Goal: Task Accomplishment & Management: Manage account settings

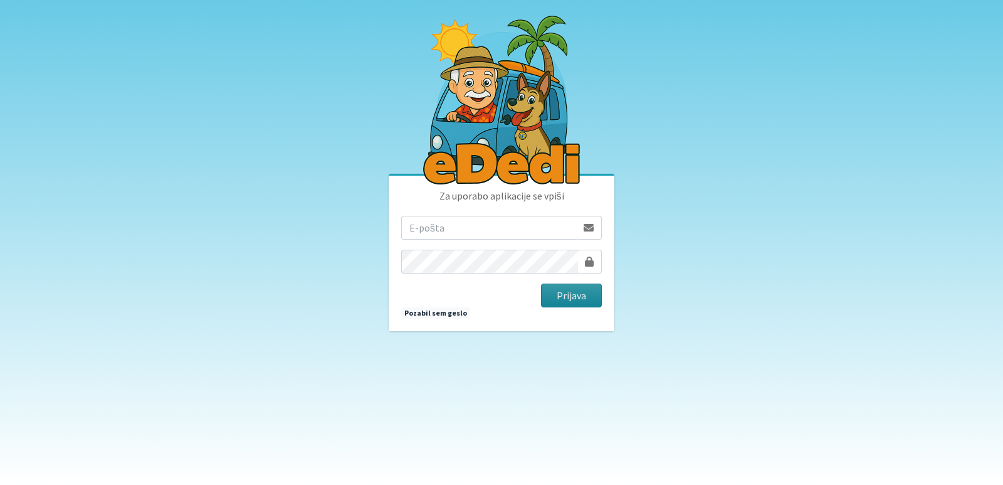
type input "[EMAIL_ADDRESS][PERSON_NAME][DOMAIN_NAME]"
click at [552, 293] on button "Prijava" at bounding box center [571, 295] width 61 height 24
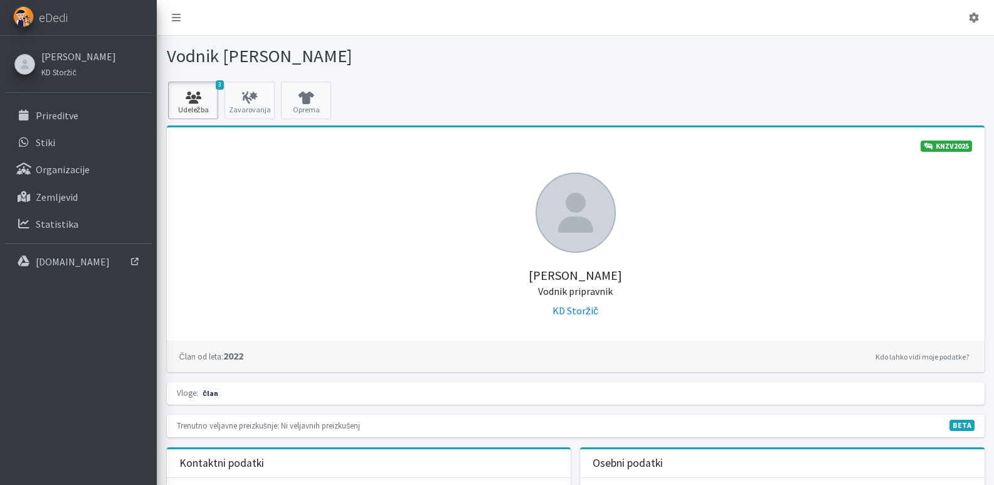
click at [194, 100] on icon at bounding box center [193, 98] width 43 height 13
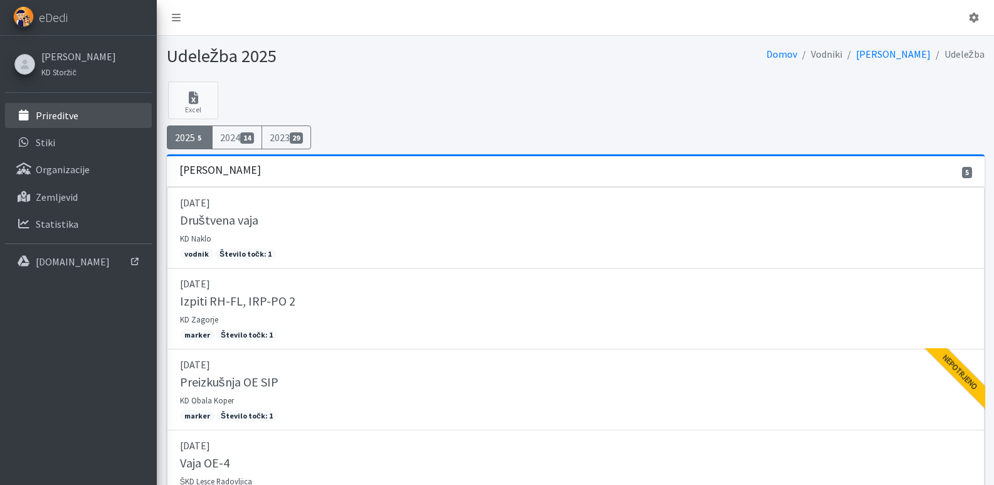
click at [38, 115] on p "Prireditve" at bounding box center [57, 115] width 43 height 13
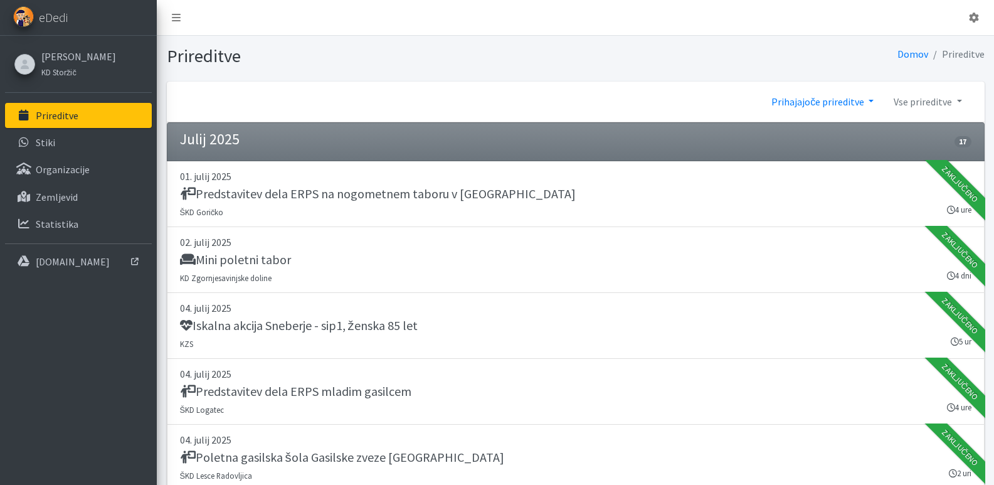
click at [869, 100] on link "Prihajajoče prireditve" at bounding box center [822, 101] width 122 height 25
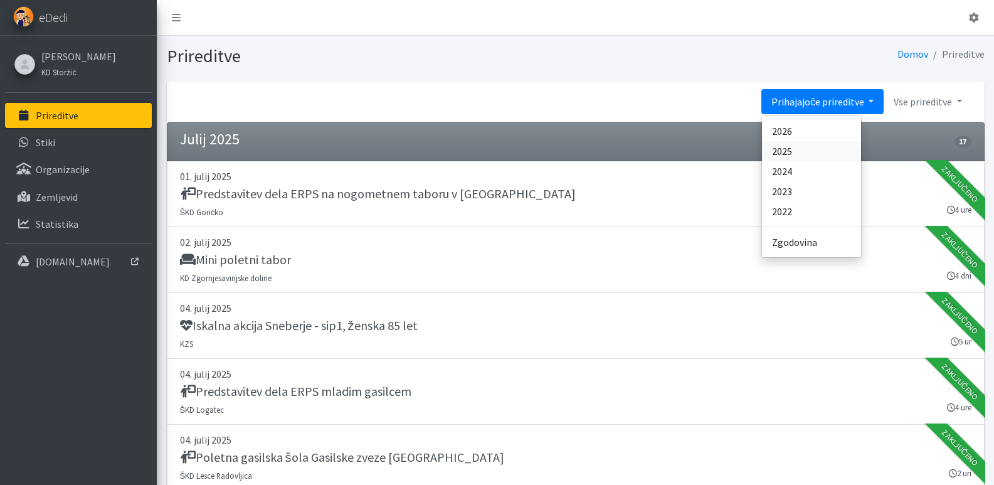
click at [783, 154] on link "2025" at bounding box center [811, 151] width 99 height 20
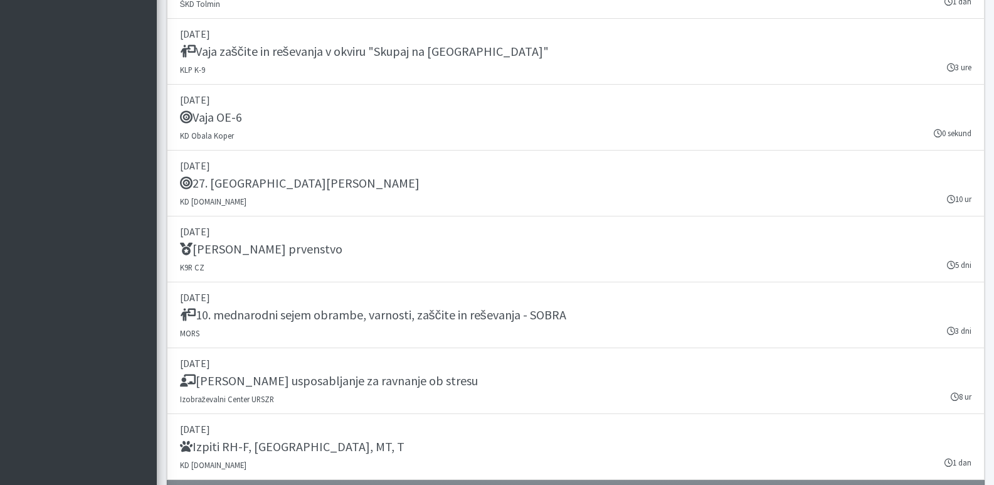
scroll to position [14482, 0]
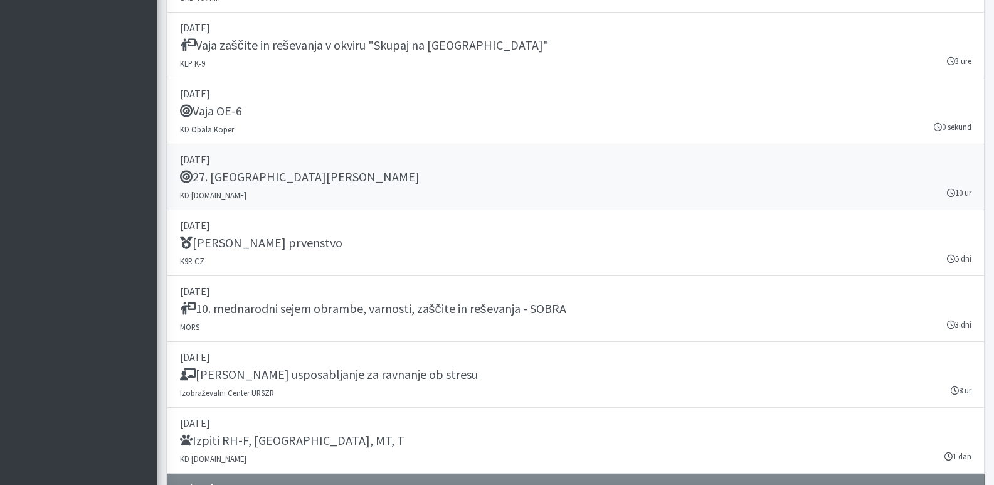
click at [255, 176] on h5 "27. Memorial Boža Talana" at bounding box center [300, 176] width 240 height 15
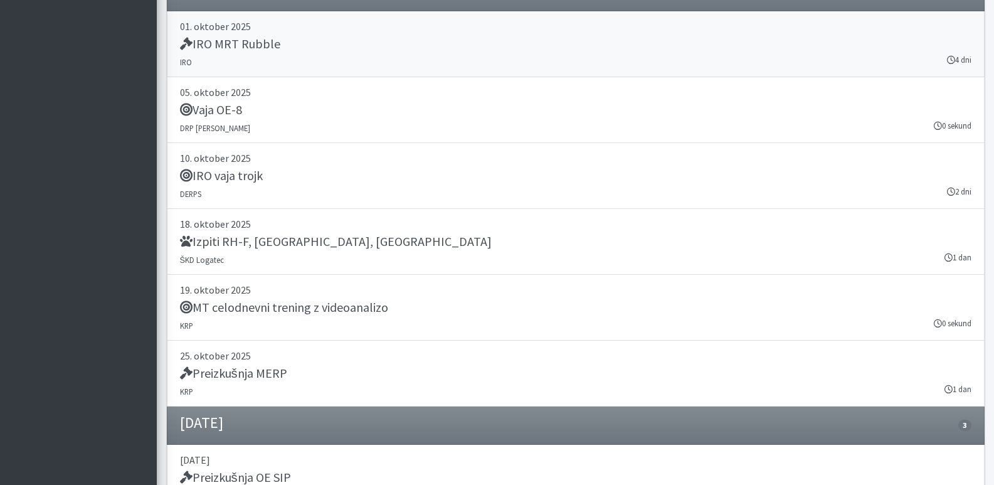
scroll to position [14984, 0]
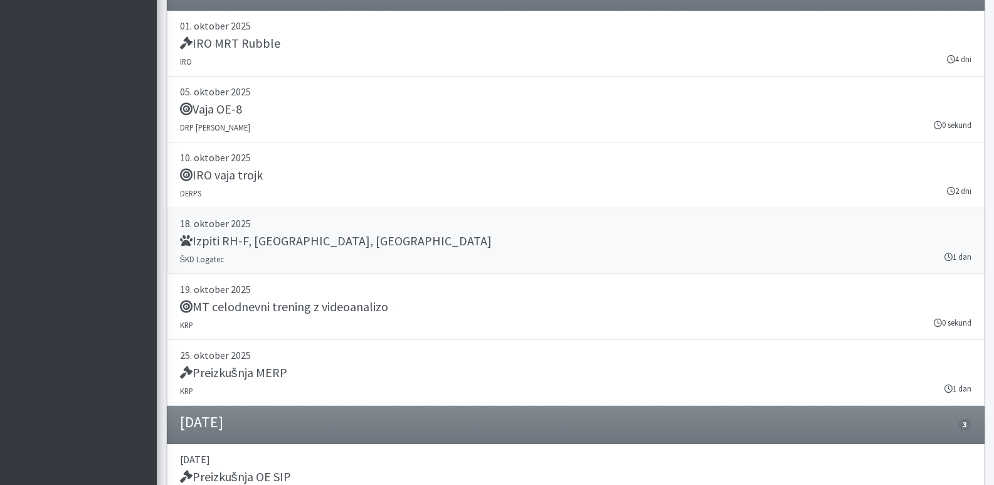
click at [229, 241] on h5 "Izpiti RH-F, FL, MT" at bounding box center [336, 240] width 312 height 15
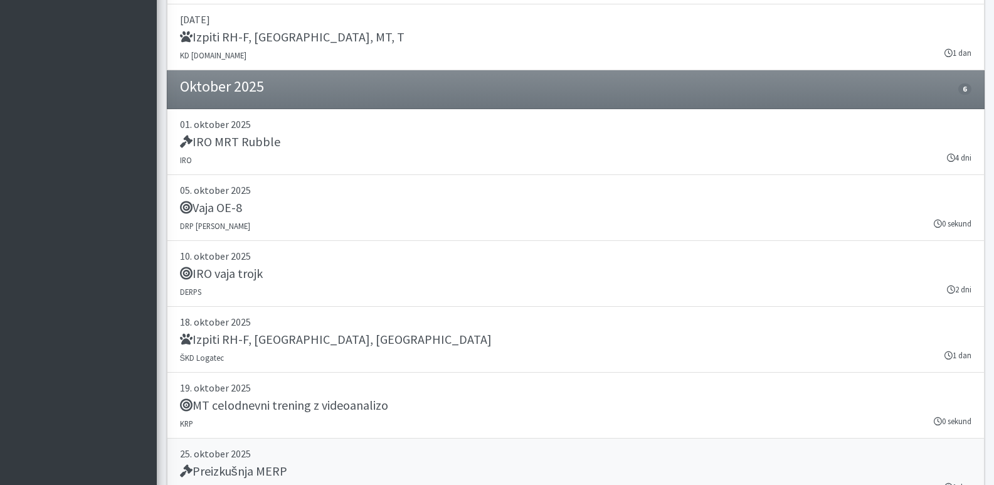
scroll to position [14873, 0]
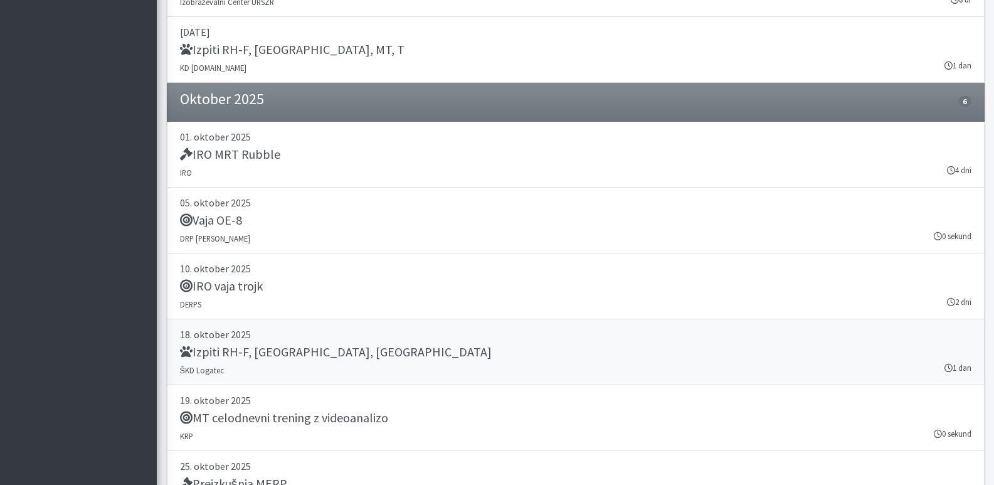
click at [221, 353] on h5 "Izpiti RH-F, FL, MT" at bounding box center [336, 351] width 312 height 15
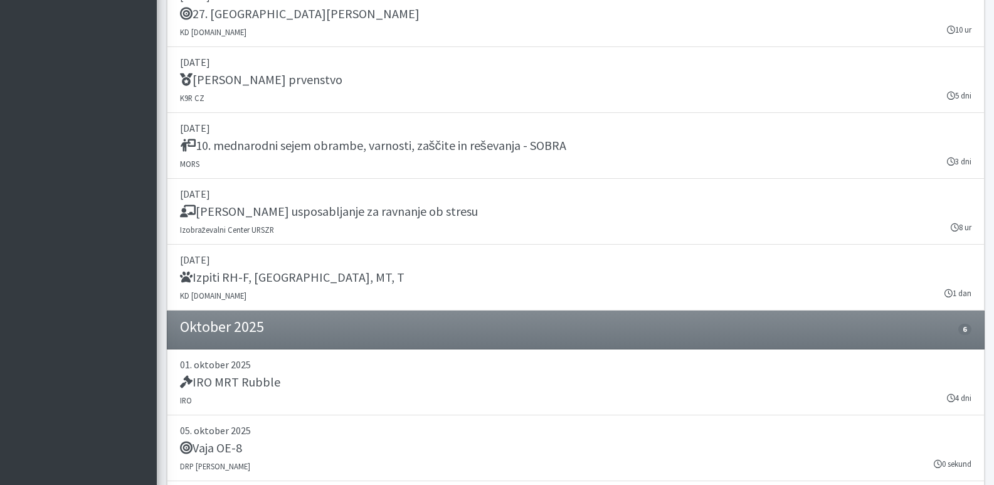
scroll to position [14622, 0]
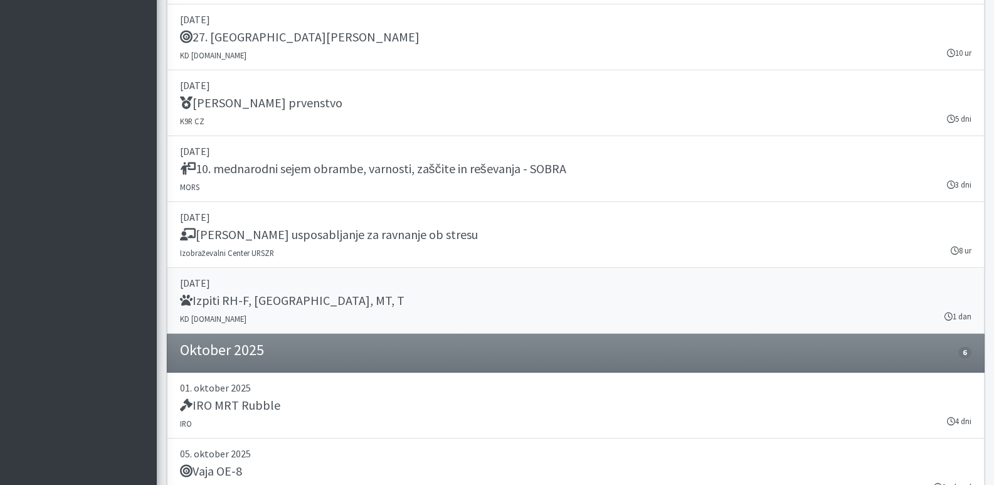
click at [223, 300] on h5 "Izpiti RH-F, FL, MT, T" at bounding box center [292, 300] width 224 height 15
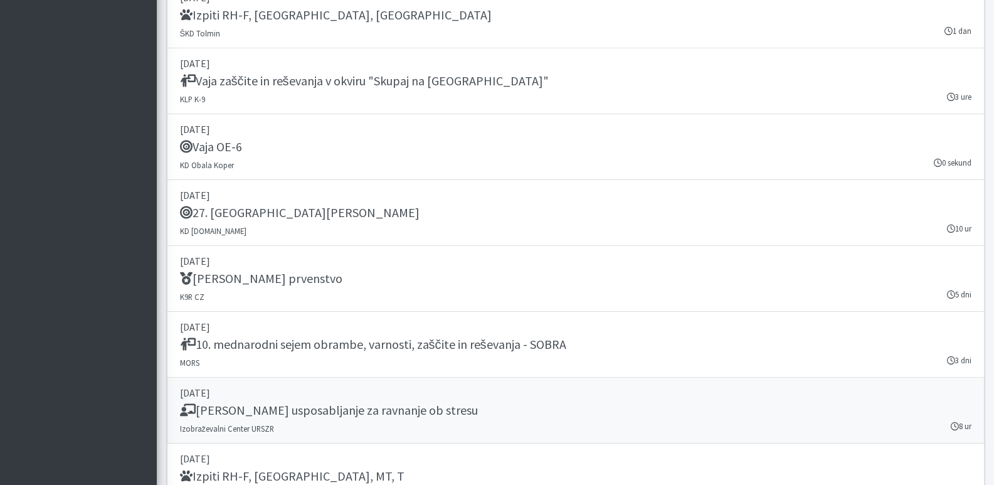
scroll to position [14434, 0]
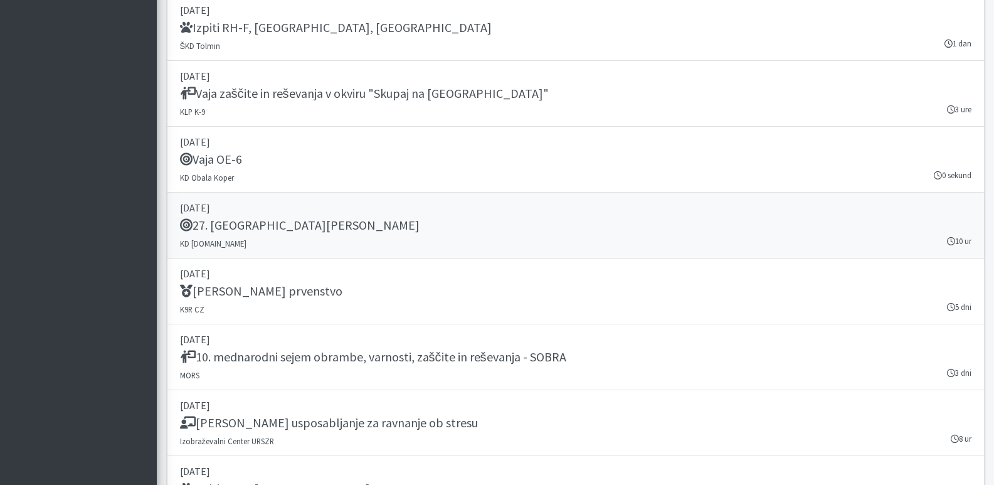
click at [248, 221] on h5 "27. Memorial Boža Talana" at bounding box center [300, 225] width 240 height 15
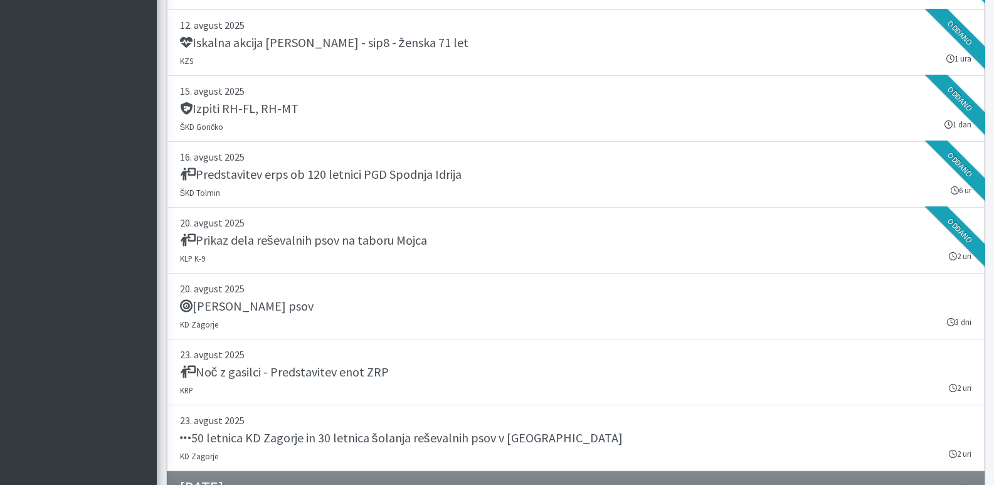
scroll to position [13744, 0]
